Goal: Complete application form: Complete application form

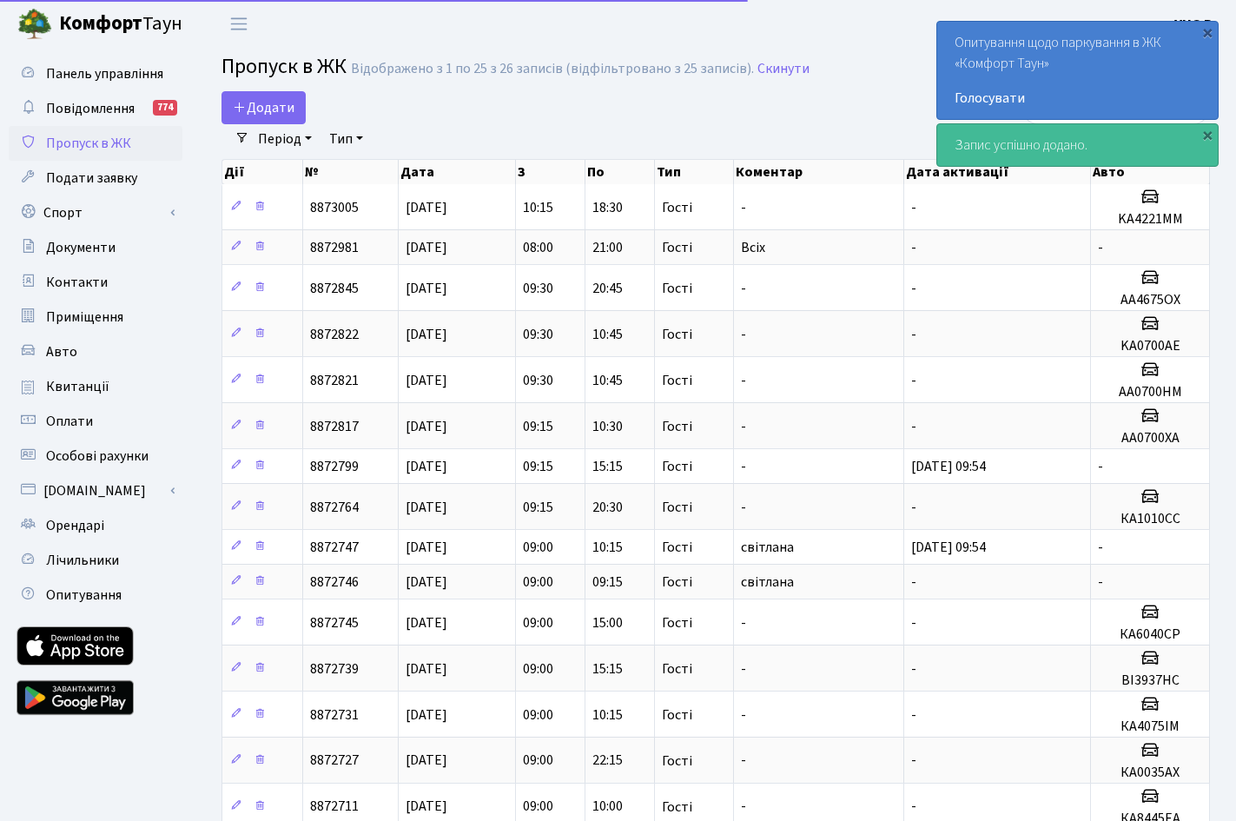
select select "25"
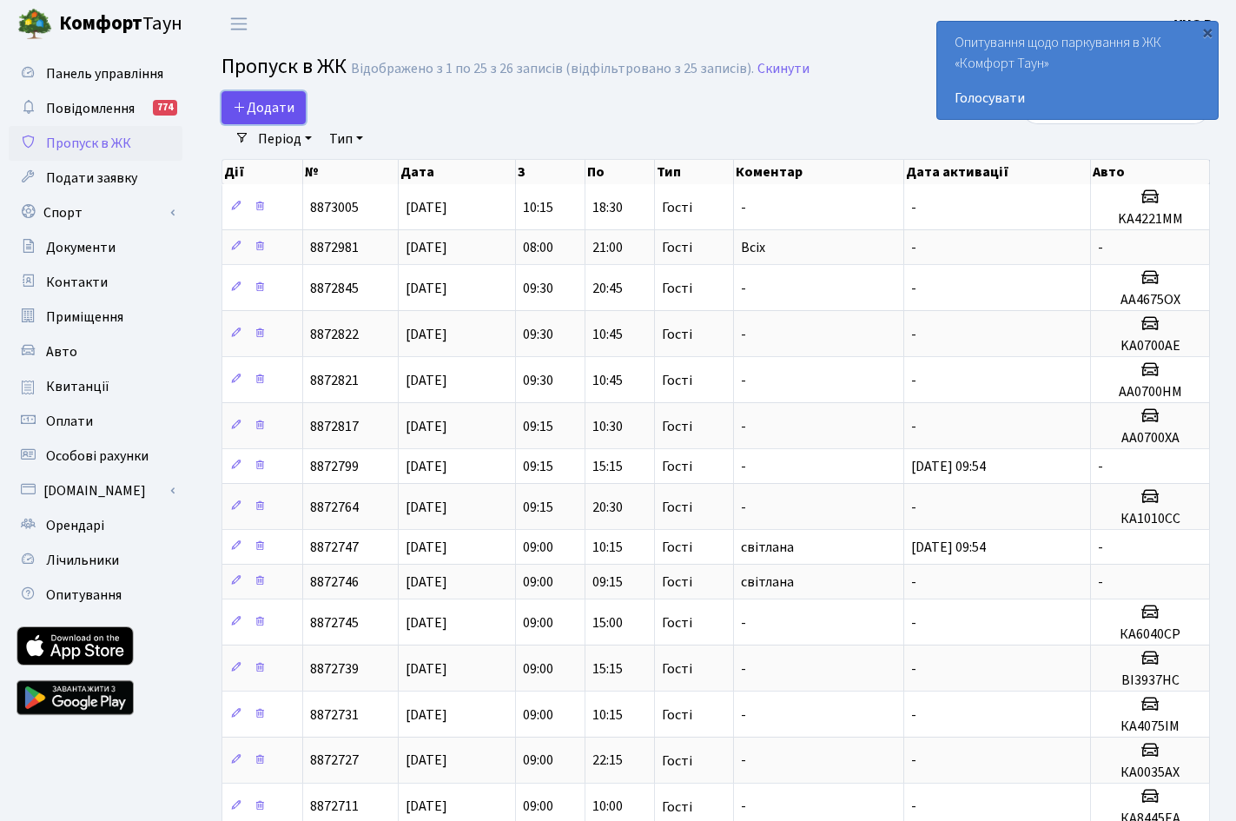
click at [260, 96] on link "Додати" at bounding box center [263, 107] width 84 height 33
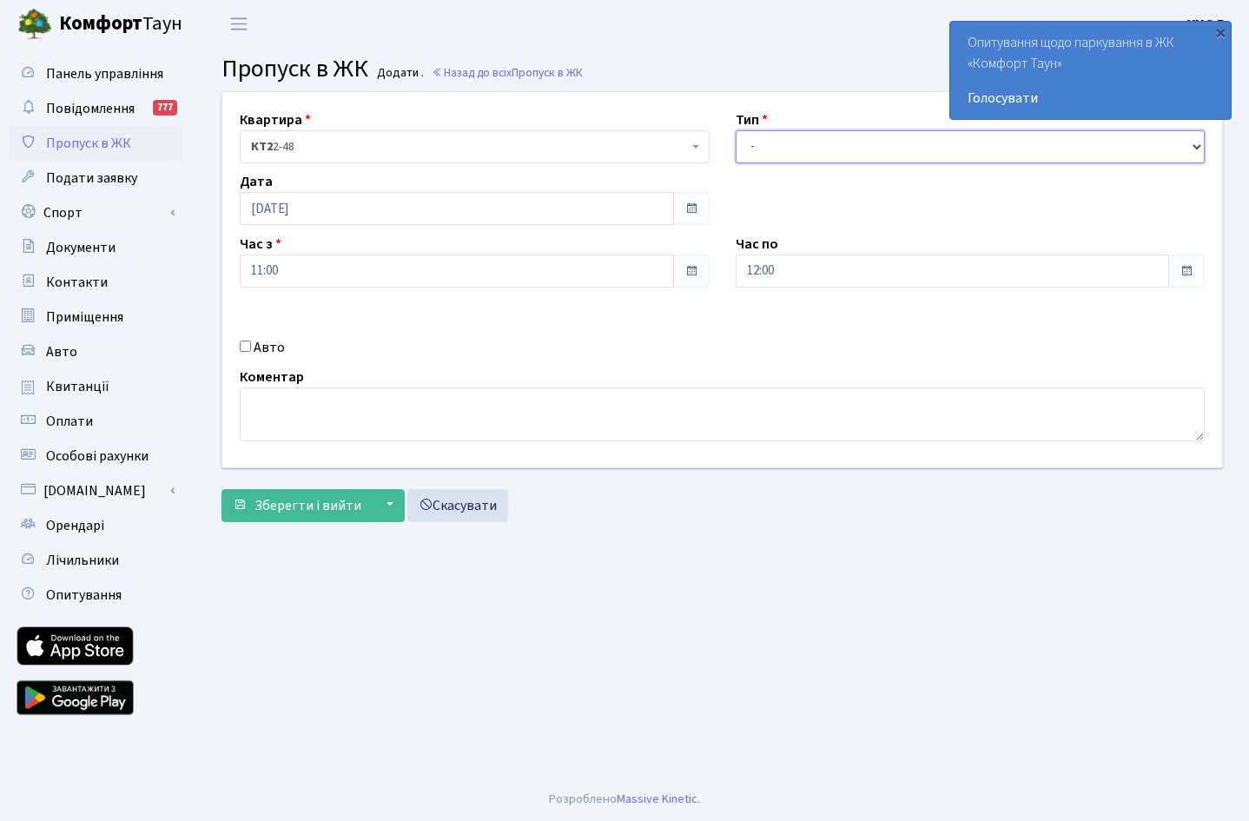
click at [1199, 146] on select "- Доставка Таксі Гості Сервіс" at bounding box center [971, 146] width 470 height 33
select select "3"
click at [736, 130] on select "- Доставка Таксі Гості Сервіс" at bounding box center [971, 146] width 470 height 33
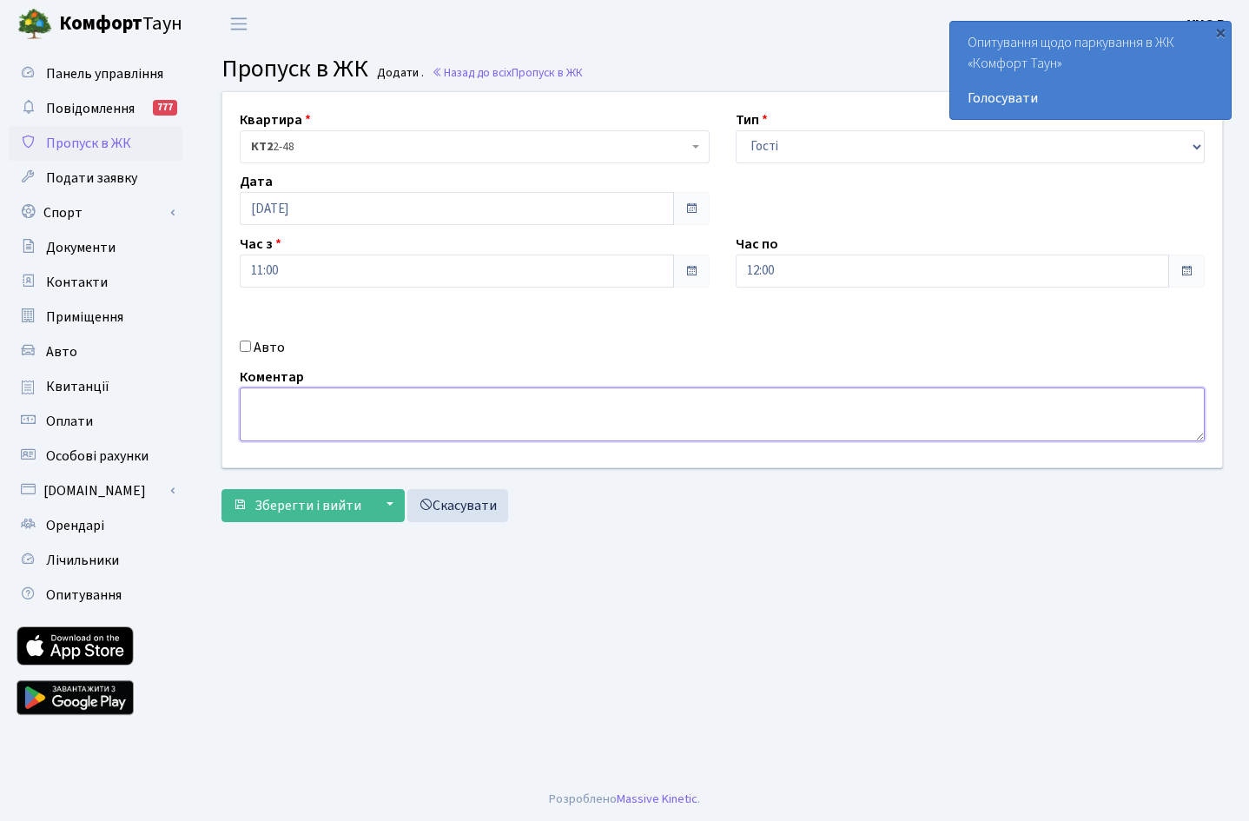
paste textarea "КА5149КЕ Hyundai Tucson"
type textarea "КА5149КЕ Hyundai Tucson"
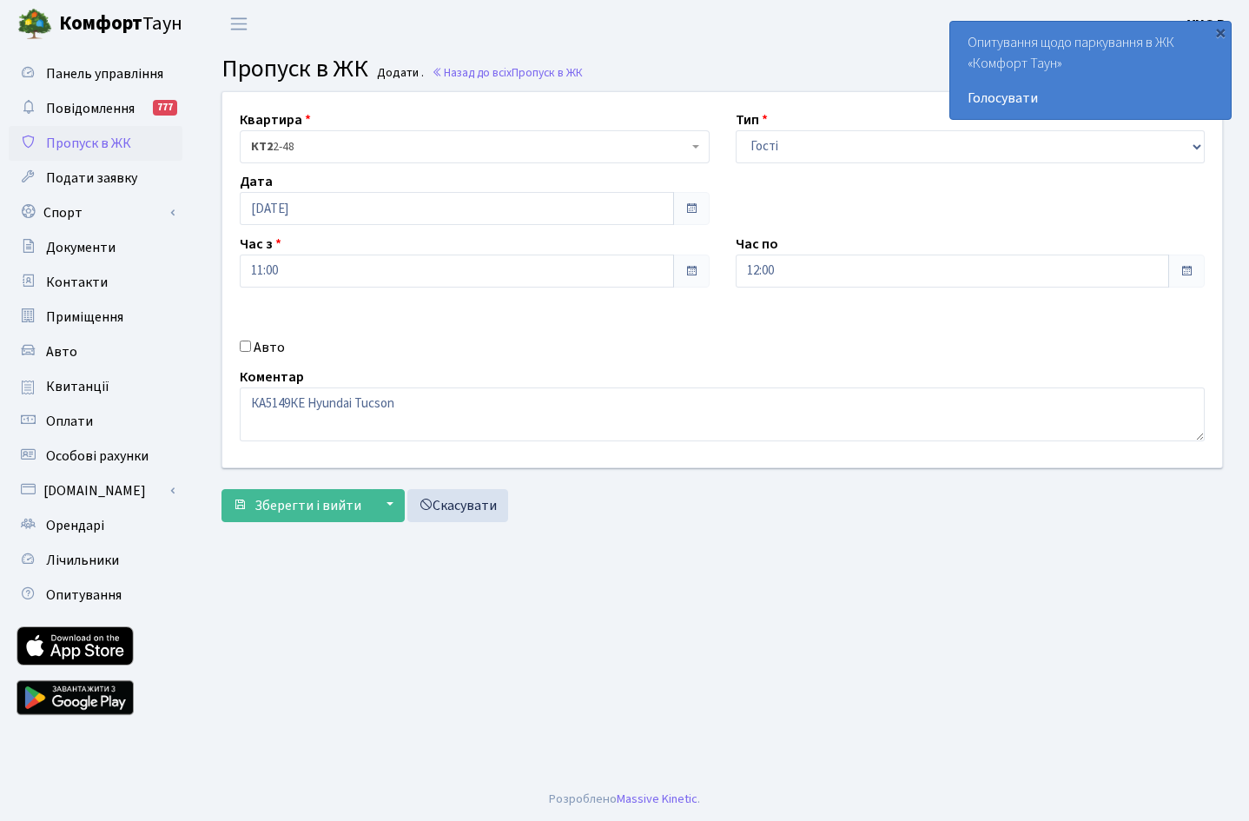
click at [242, 344] on input "Авто" at bounding box center [245, 345] width 11 height 11
checkbox input "true"
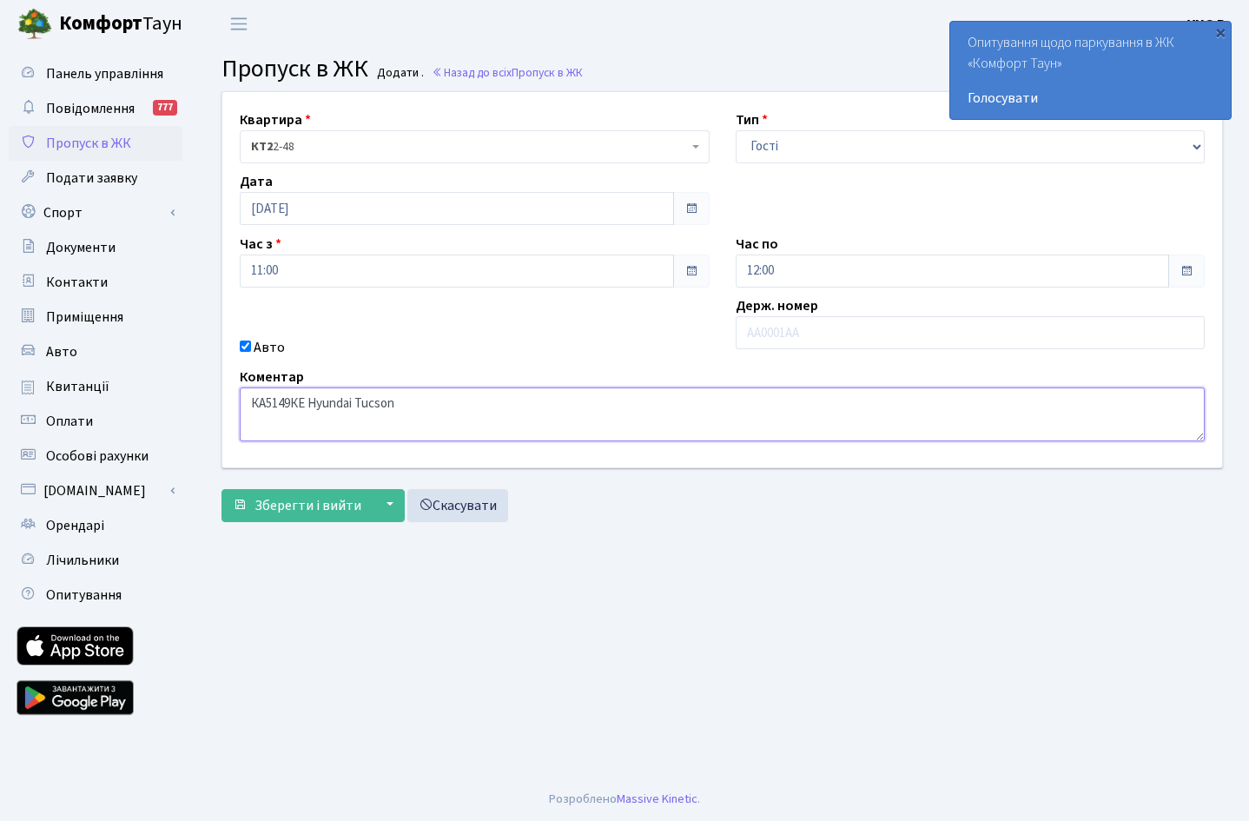
drag, startPoint x: 307, startPoint y: 405, endPoint x: 243, endPoint y: 400, distance: 63.6
click at [243, 400] on textarea "КА5149КЕ Hyundai Tucson" at bounding box center [722, 414] width 965 height 54
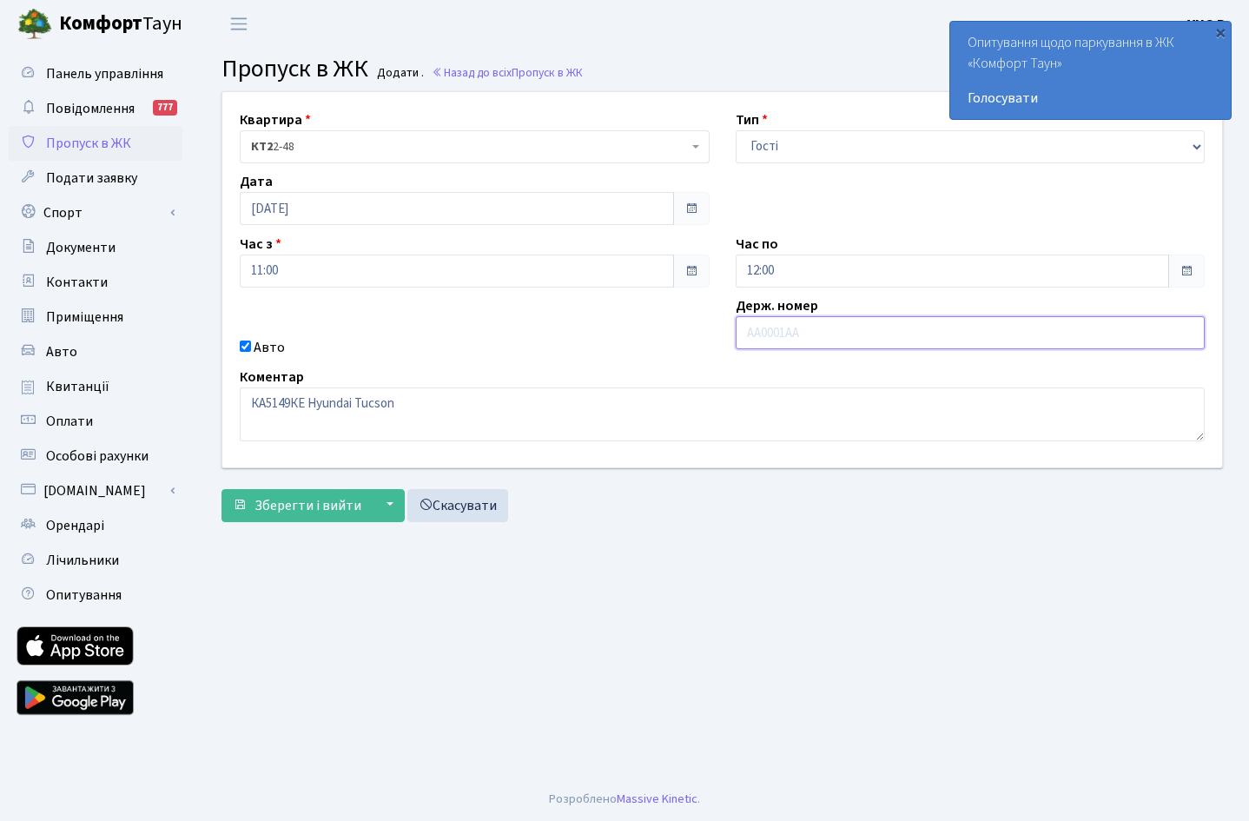
click at [763, 341] on input "text" at bounding box center [971, 332] width 470 height 33
paste input "КА5149КЕ"
type input "КА5149КЕ"
click at [1186, 271] on span at bounding box center [1187, 271] width 14 height 14
click at [774, 272] on input "12:00" at bounding box center [953, 271] width 434 height 33
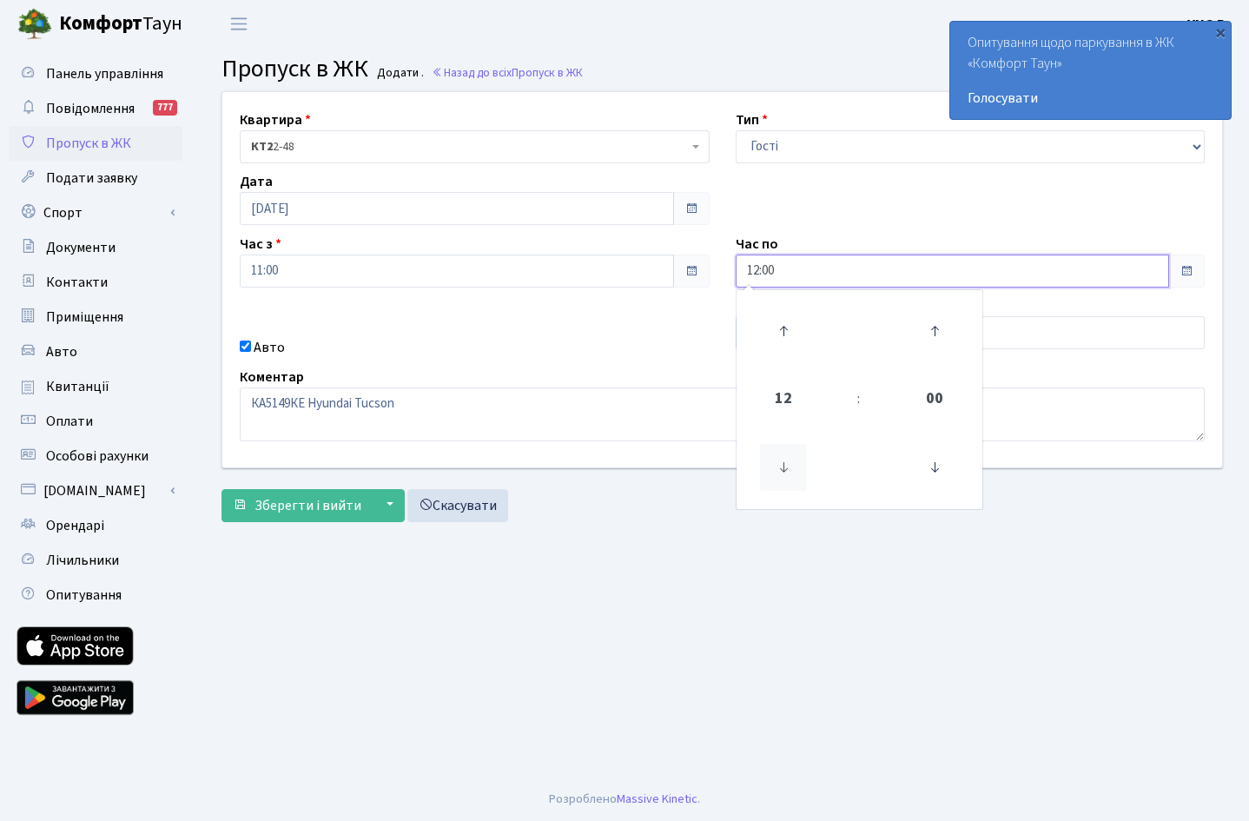
click at [789, 466] on icon at bounding box center [783, 467] width 47 height 47
click at [789, 326] on icon at bounding box center [783, 330] width 47 height 47
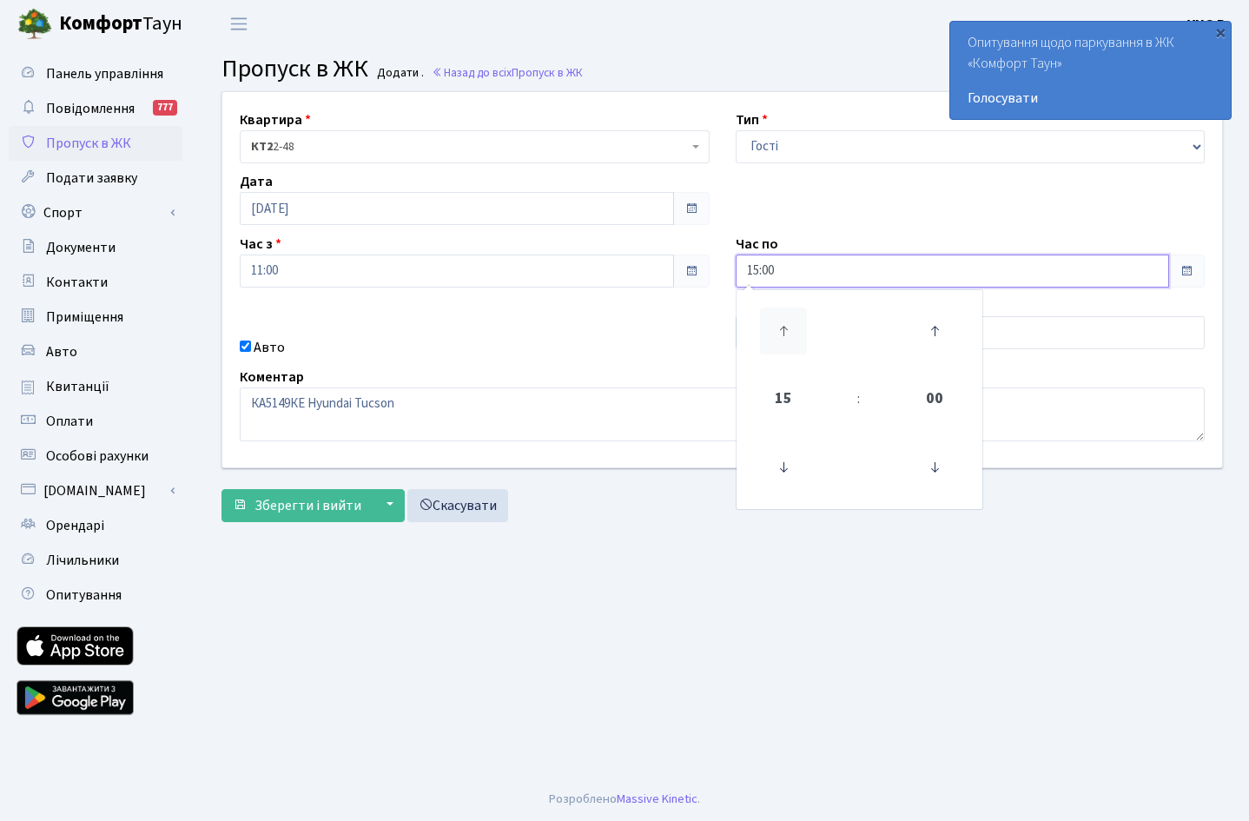
click at [789, 326] on icon at bounding box center [783, 330] width 47 height 47
type input "16:00"
click at [280, 505] on span "Зберегти і вийти" at bounding box center [308, 505] width 107 height 19
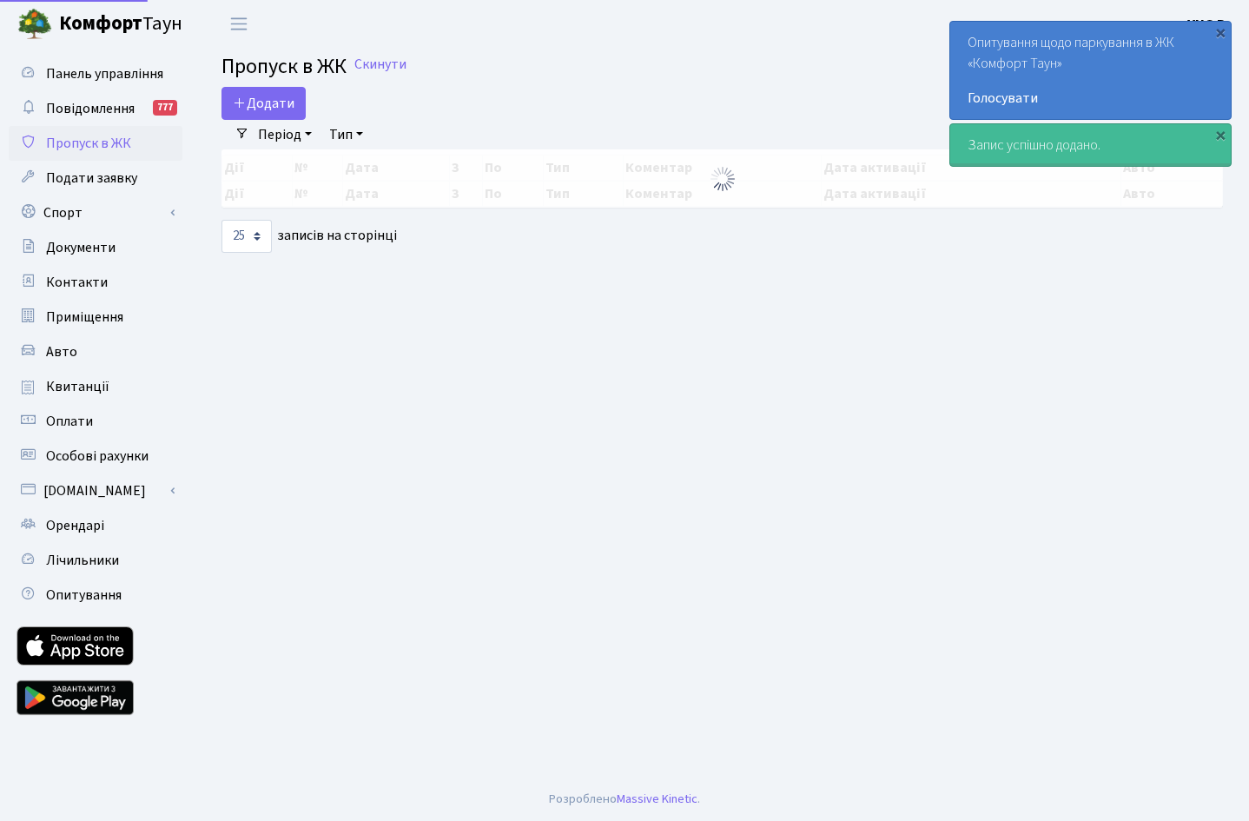
select select "25"
